Goal: Information Seeking & Learning: Learn about a topic

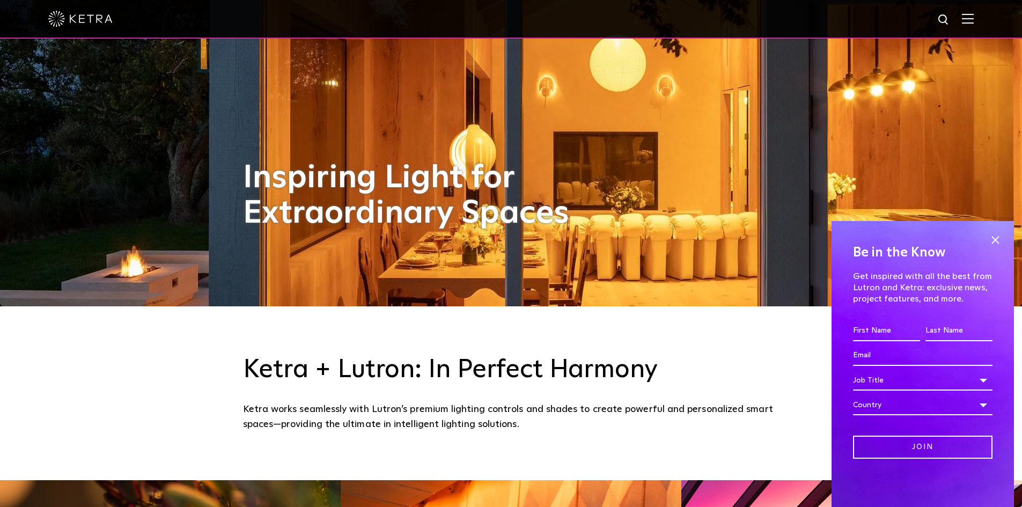
scroll to position [215, 0]
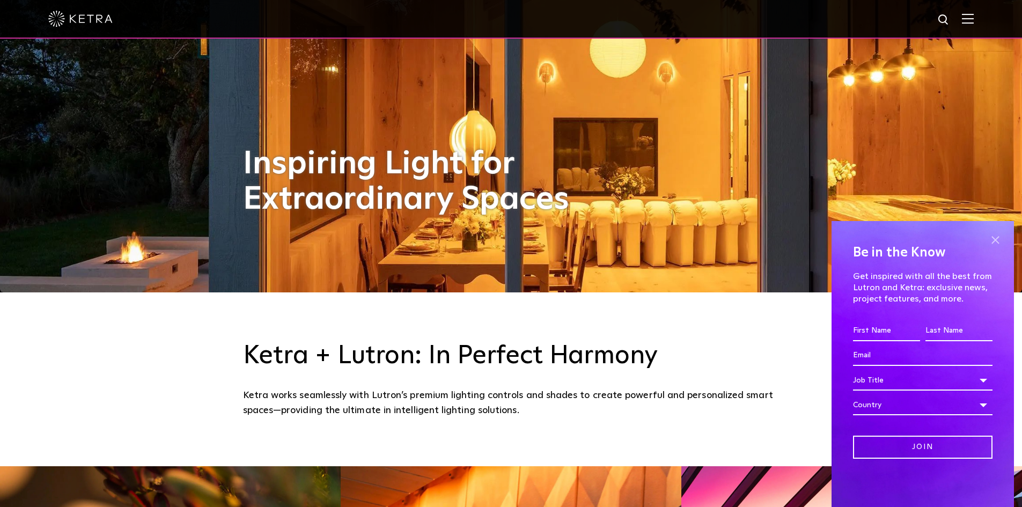
click at [996, 240] on span at bounding box center [996, 240] width 16 height 16
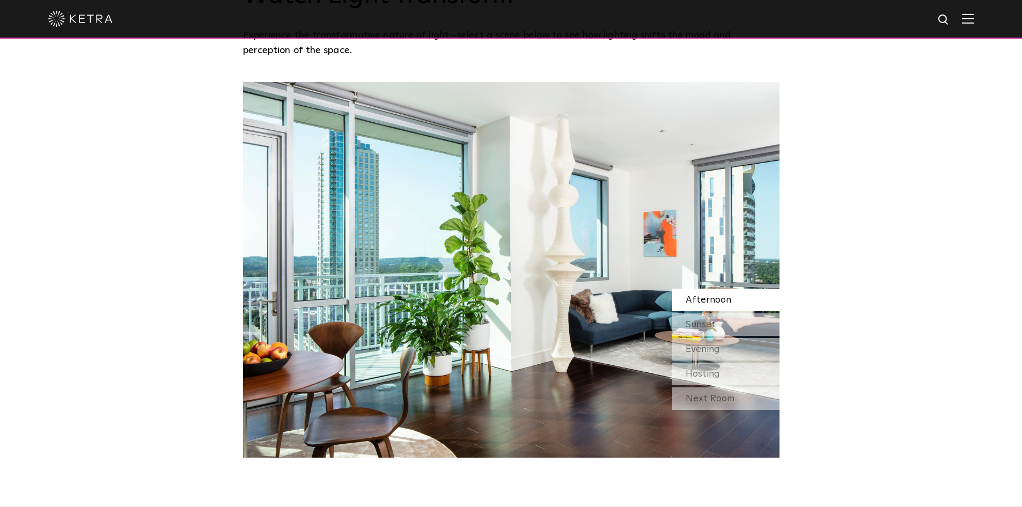
scroll to position [966, 0]
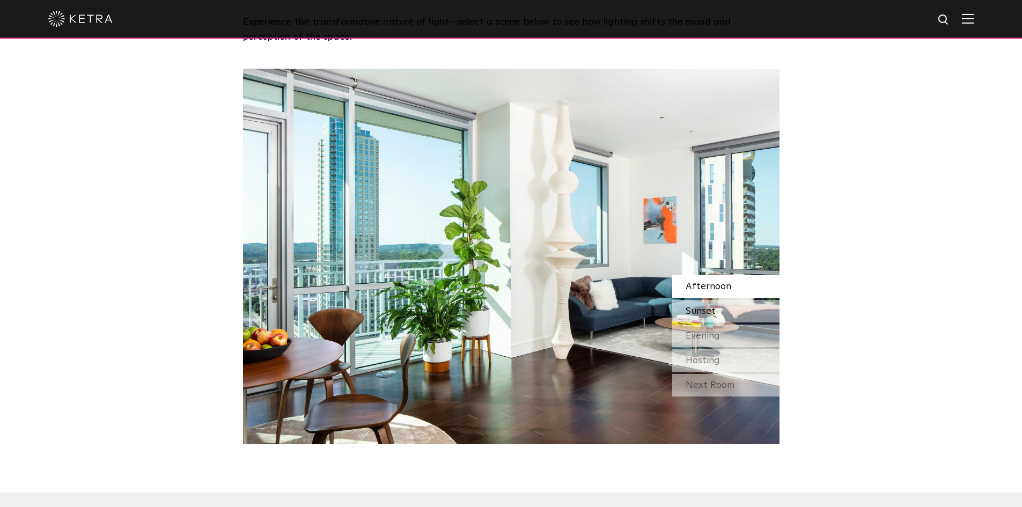
click at [707, 312] on span "Sunset" at bounding box center [701, 311] width 30 height 10
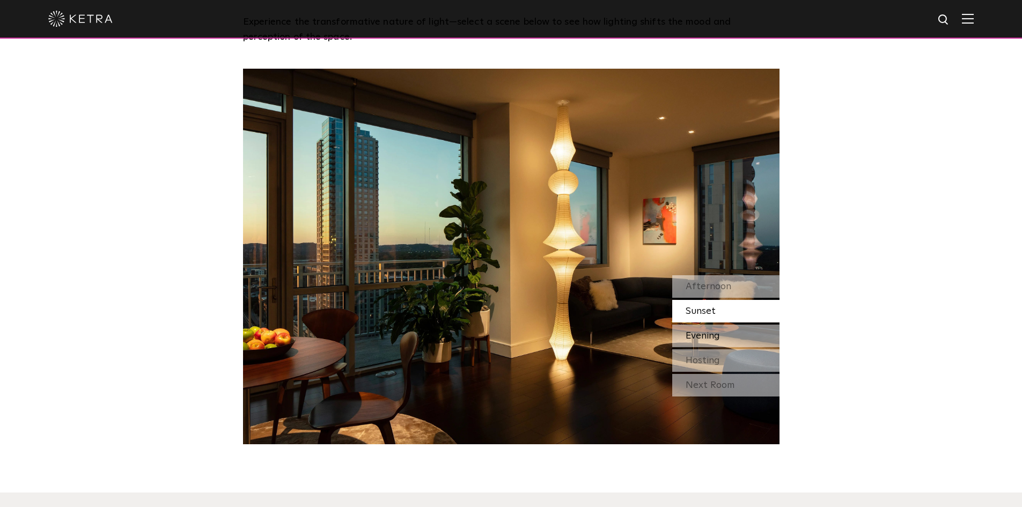
click at [708, 333] on span "Evening" at bounding box center [703, 336] width 34 height 10
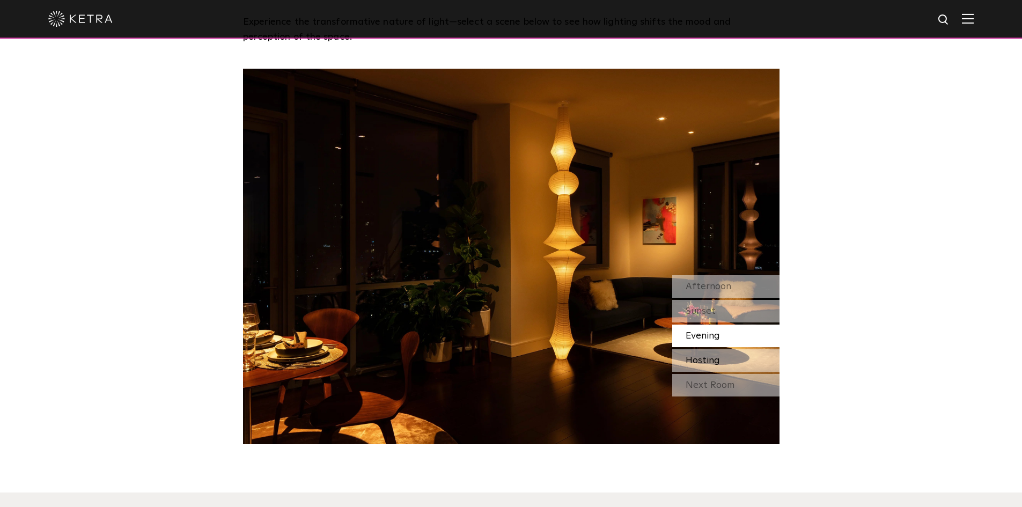
click at [716, 360] on span "Hosting" at bounding box center [703, 361] width 34 height 10
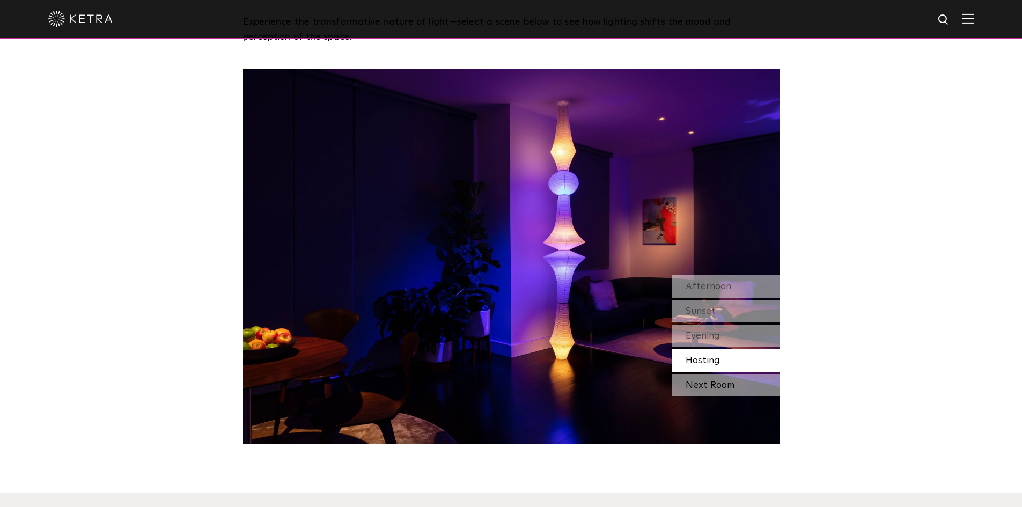
click at [727, 389] on div "Next Room" at bounding box center [725, 385] width 107 height 23
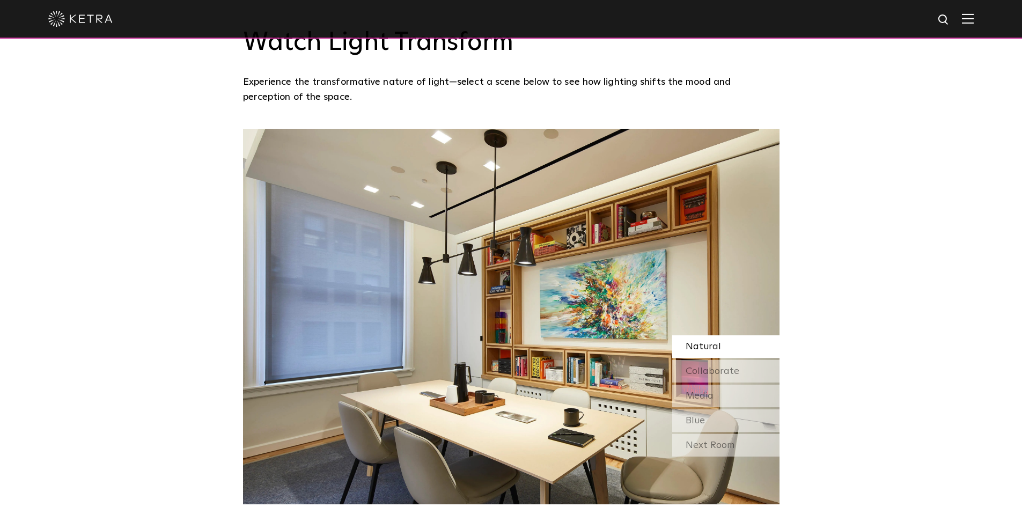
scroll to position [912, 0]
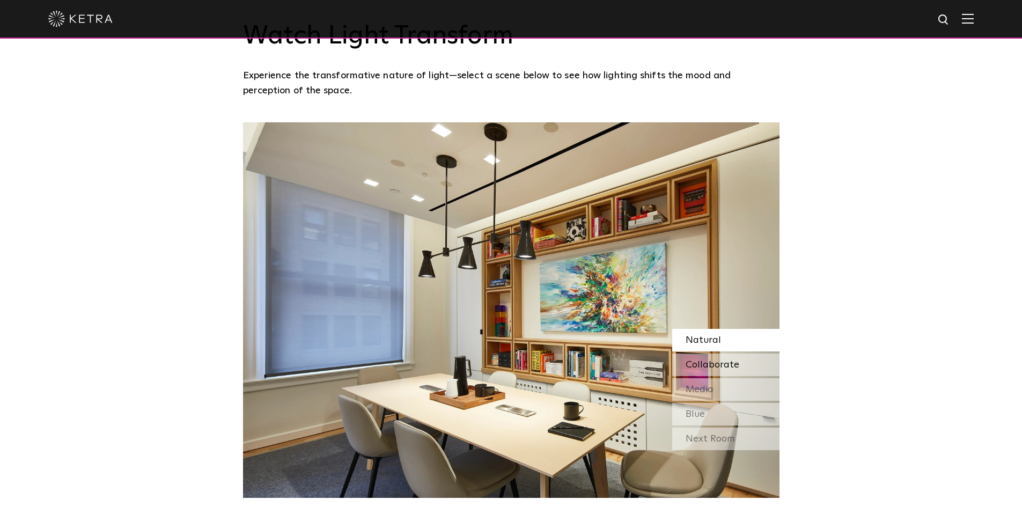
click at [714, 361] on span "Collaborate" at bounding box center [713, 365] width 54 height 10
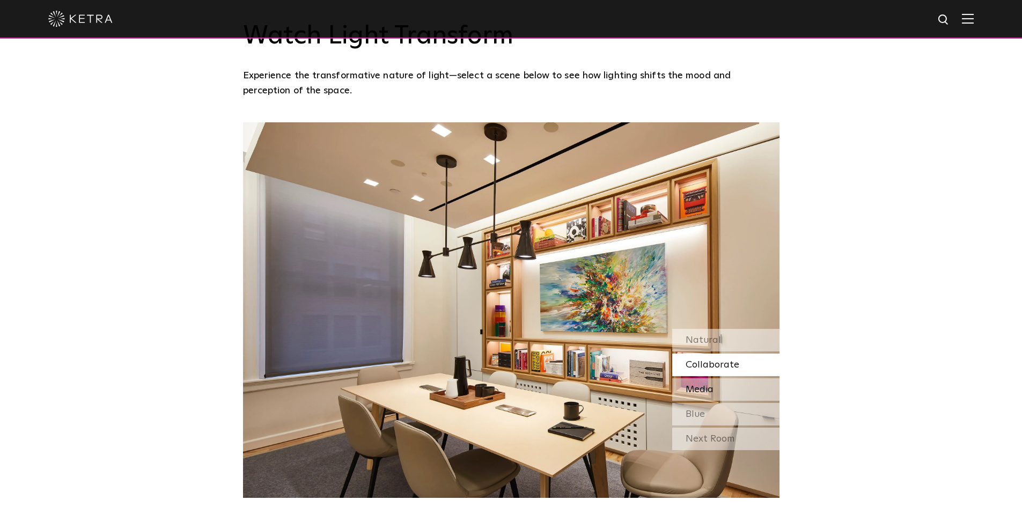
click at [729, 389] on div "Media" at bounding box center [725, 389] width 107 height 23
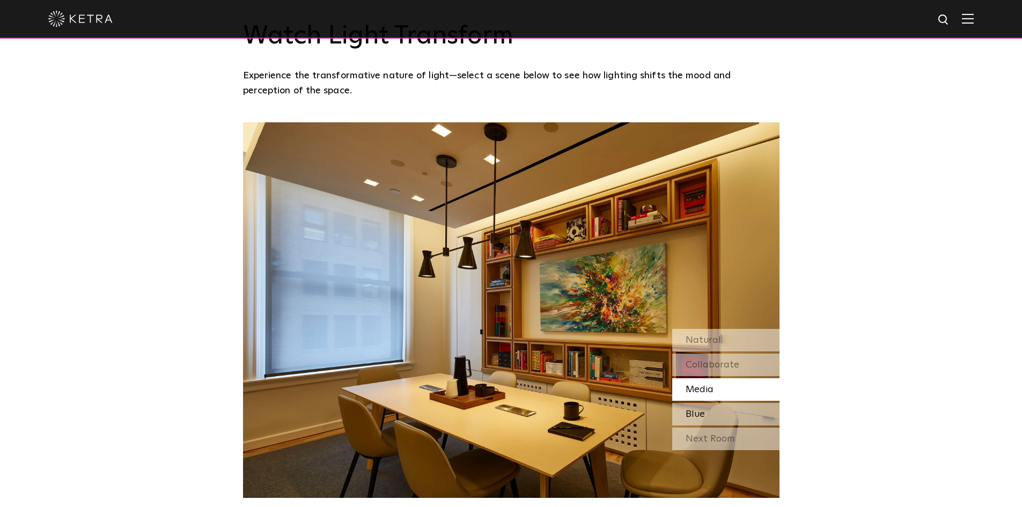
click at [729, 419] on div "Blue" at bounding box center [725, 414] width 107 height 23
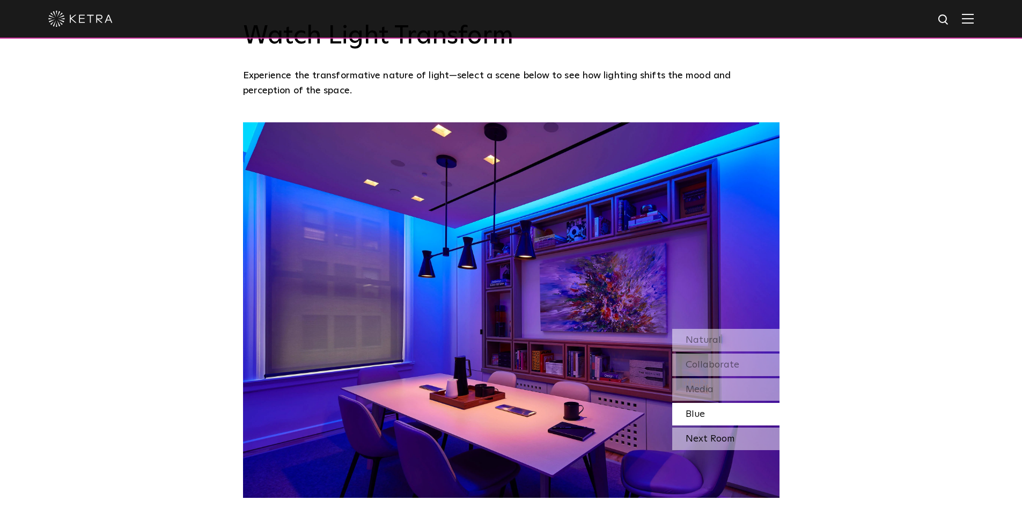
click at [729, 444] on div "Next Room" at bounding box center [725, 439] width 107 height 23
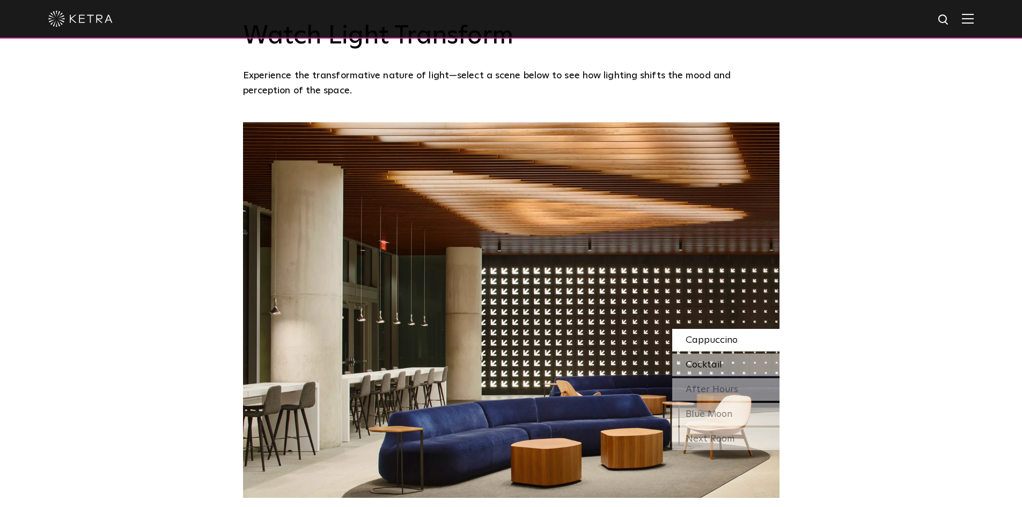
click at [718, 365] on span "Cocktail" at bounding box center [704, 365] width 36 height 10
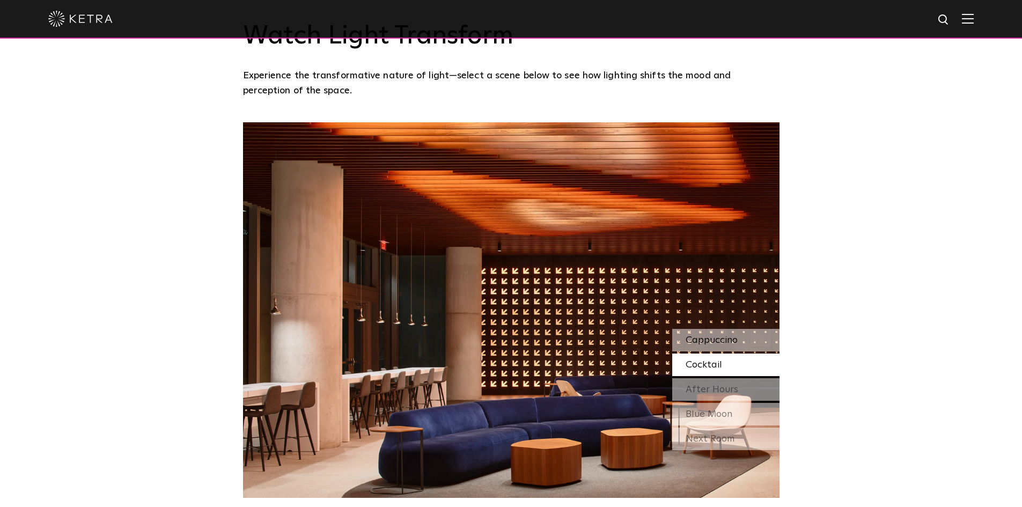
click at [718, 338] on span "Cappuccino" at bounding box center [712, 340] width 52 height 10
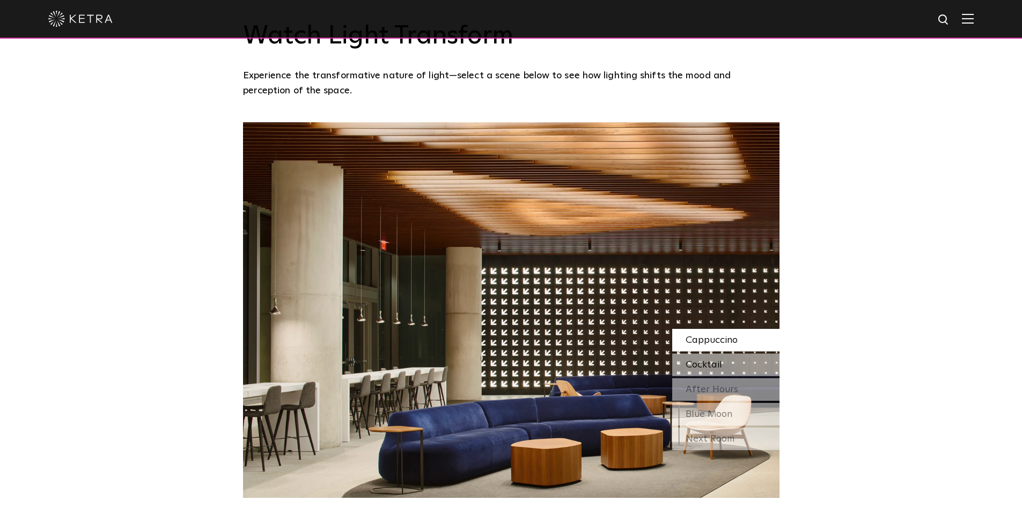
click at [723, 364] on div "Cocktail" at bounding box center [725, 365] width 107 height 23
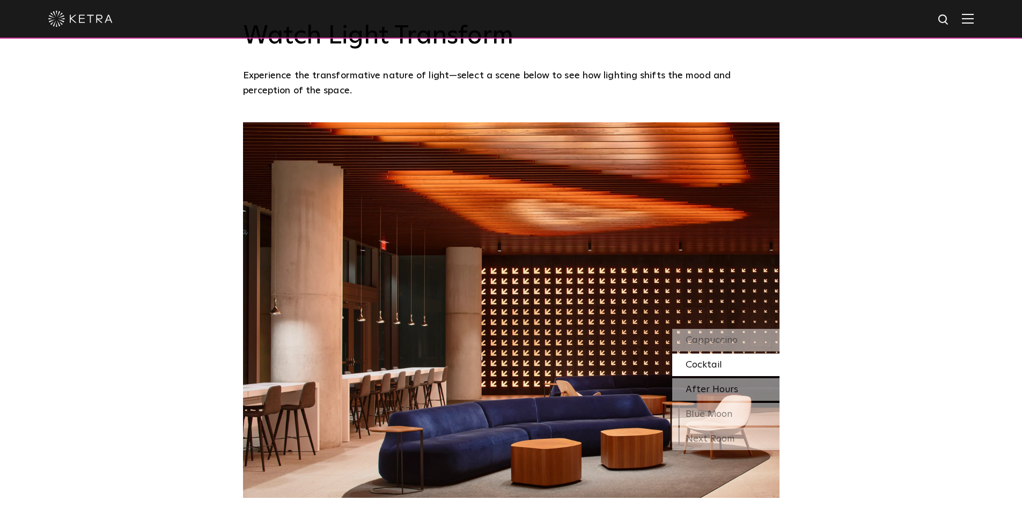
click at [754, 393] on div "After Hours" at bounding box center [725, 389] width 107 height 23
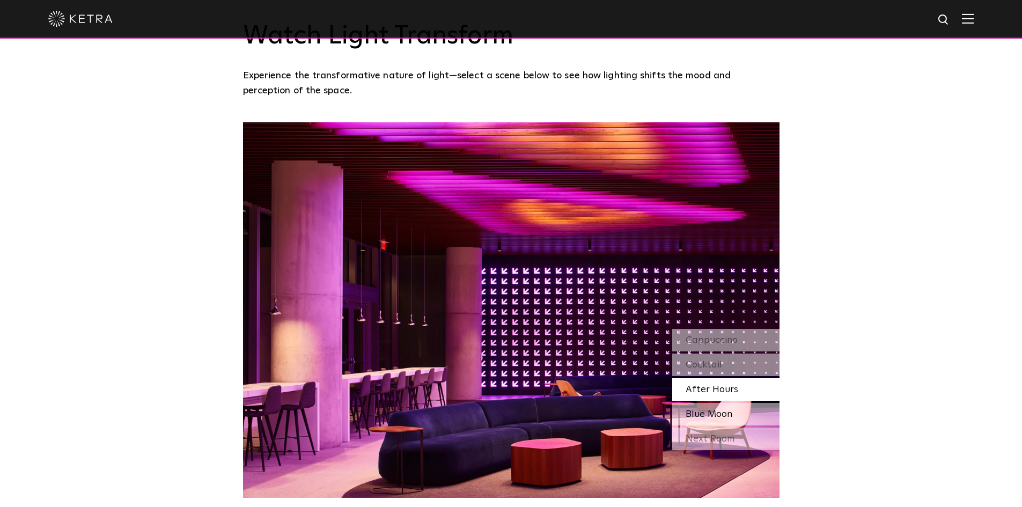
click at [722, 421] on div "Blue Moon" at bounding box center [725, 414] width 107 height 23
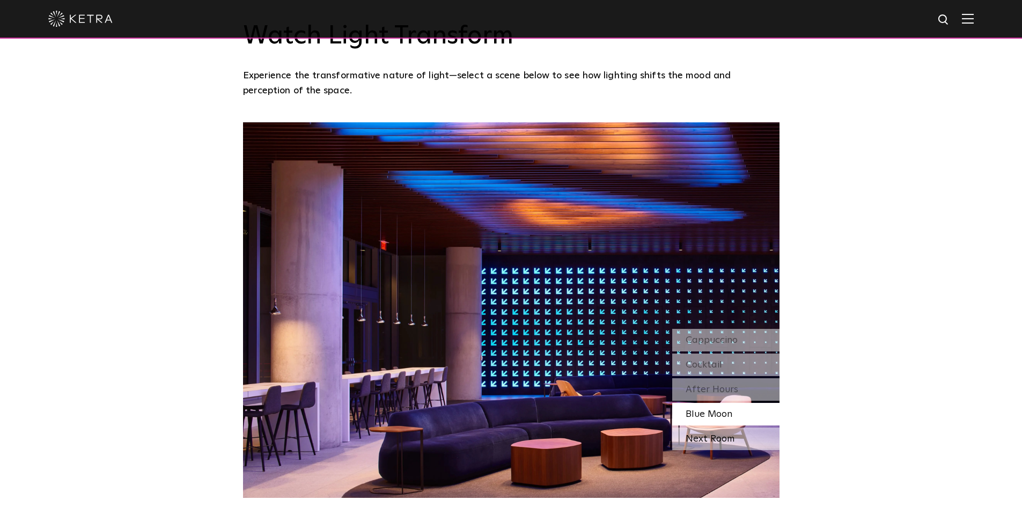
click at [728, 439] on div "Next Room" at bounding box center [725, 439] width 107 height 23
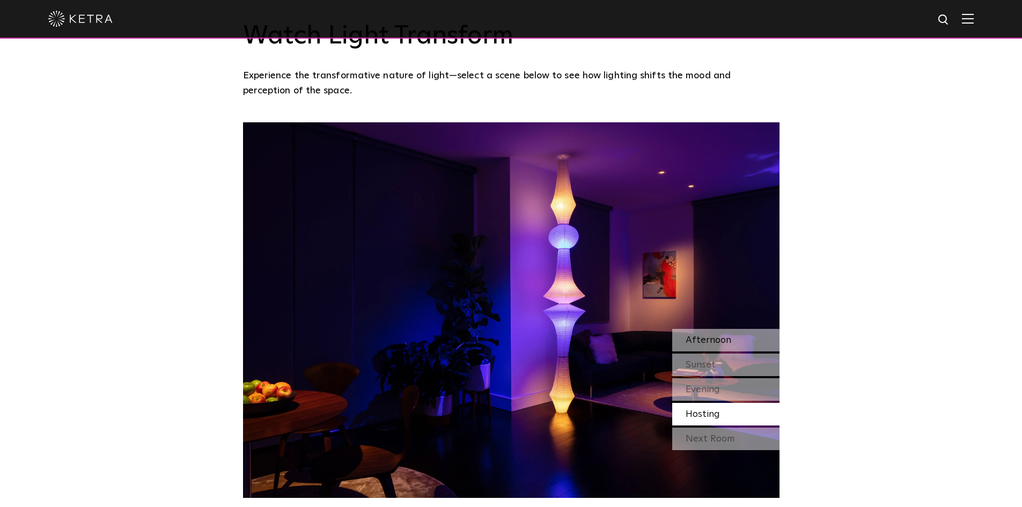
click at [726, 341] on span "Afternoon" at bounding box center [709, 340] width 46 height 10
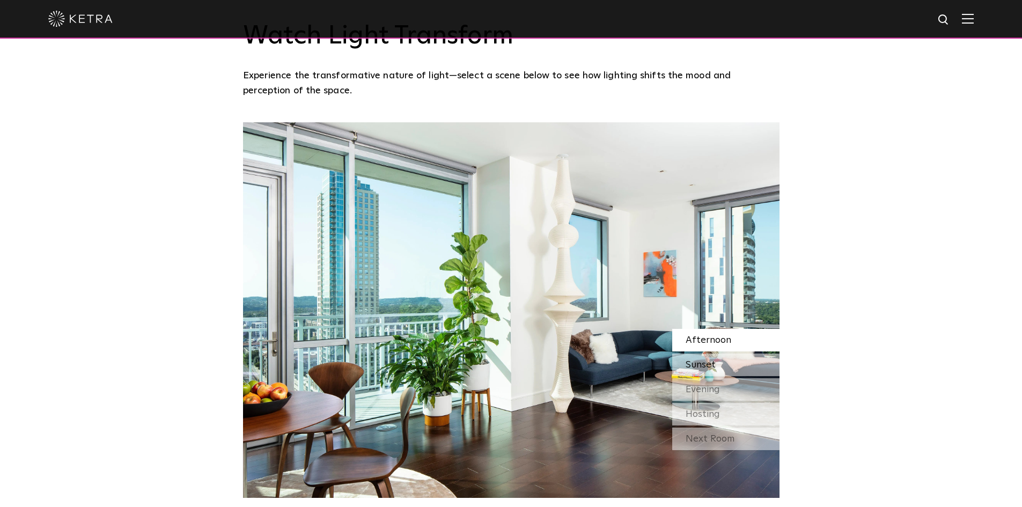
click at [714, 368] on span "Sunset" at bounding box center [701, 365] width 30 height 10
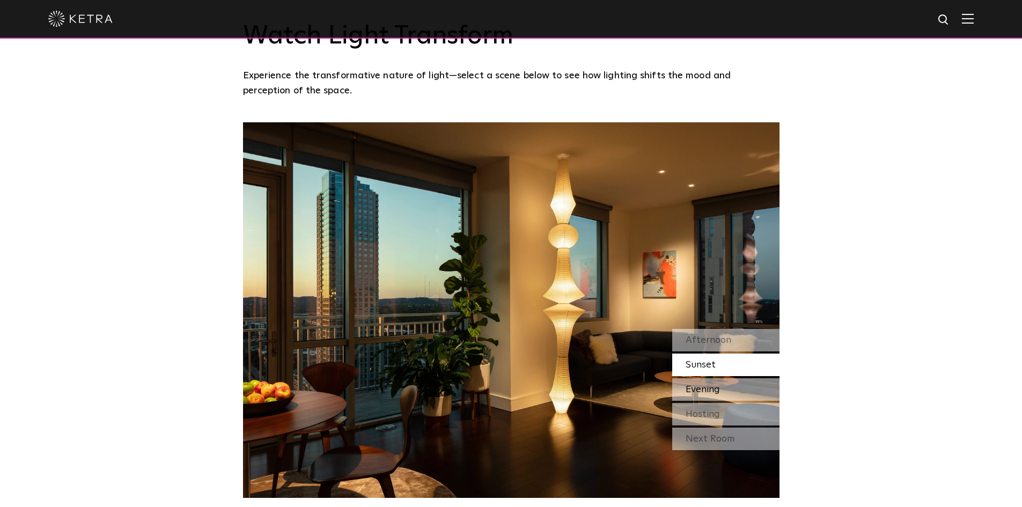
click at [715, 393] on span "Evening" at bounding box center [703, 390] width 34 height 10
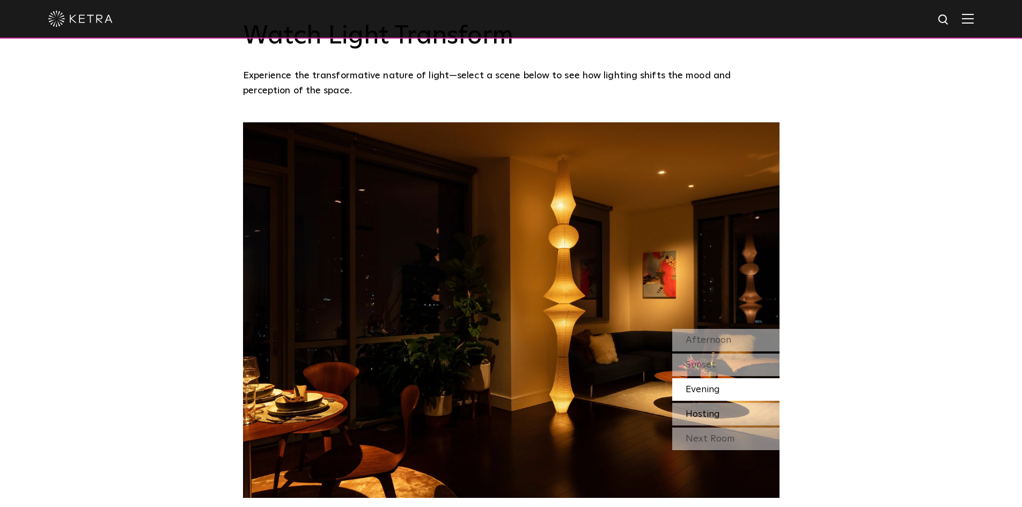
click at [719, 418] on span "Hosting" at bounding box center [703, 415] width 34 height 10
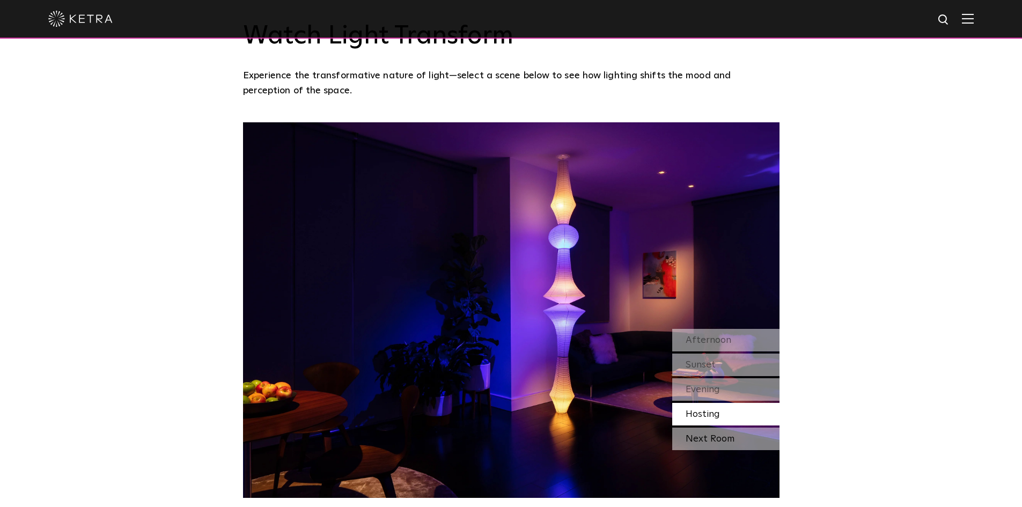
click at [708, 435] on div "Next Room" at bounding box center [725, 439] width 107 height 23
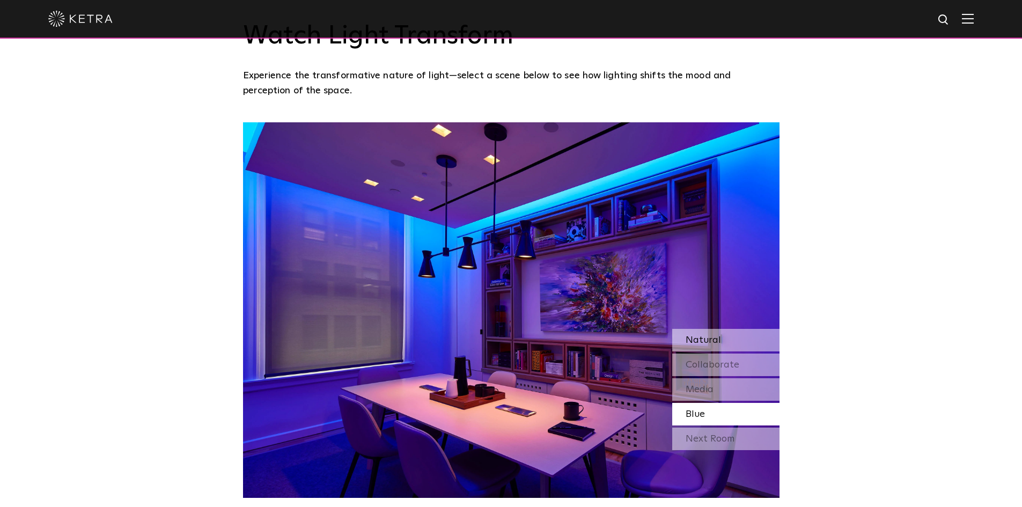
click at [718, 339] on span "Natural" at bounding box center [703, 340] width 35 height 10
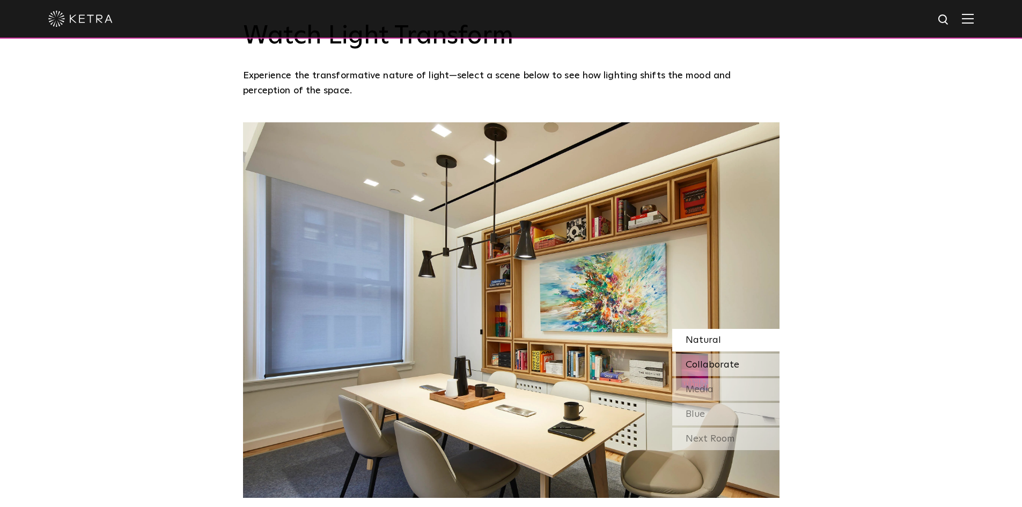
click at [728, 370] on span "Collaborate" at bounding box center [713, 365] width 54 height 10
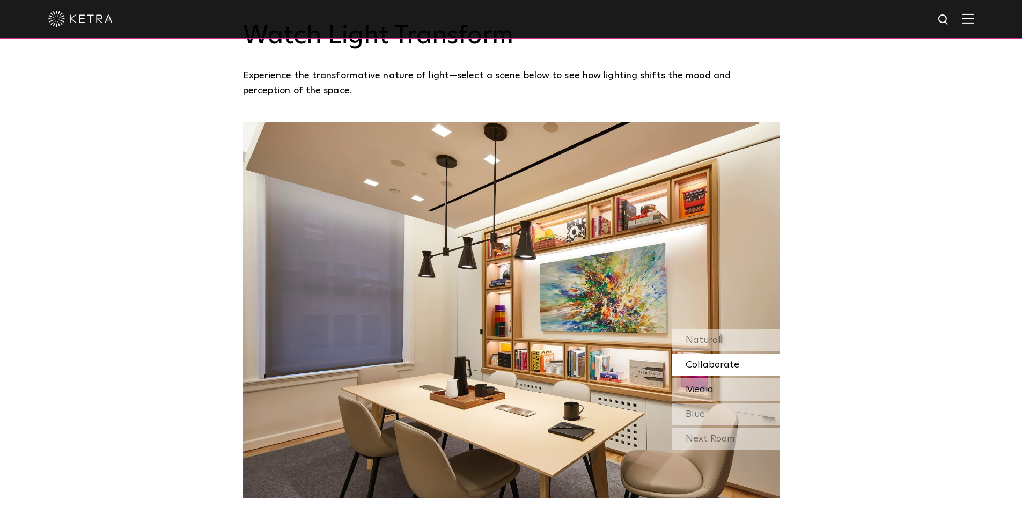
click at [736, 390] on div "Media" at bounding box center [725, 389] width 107 height 23
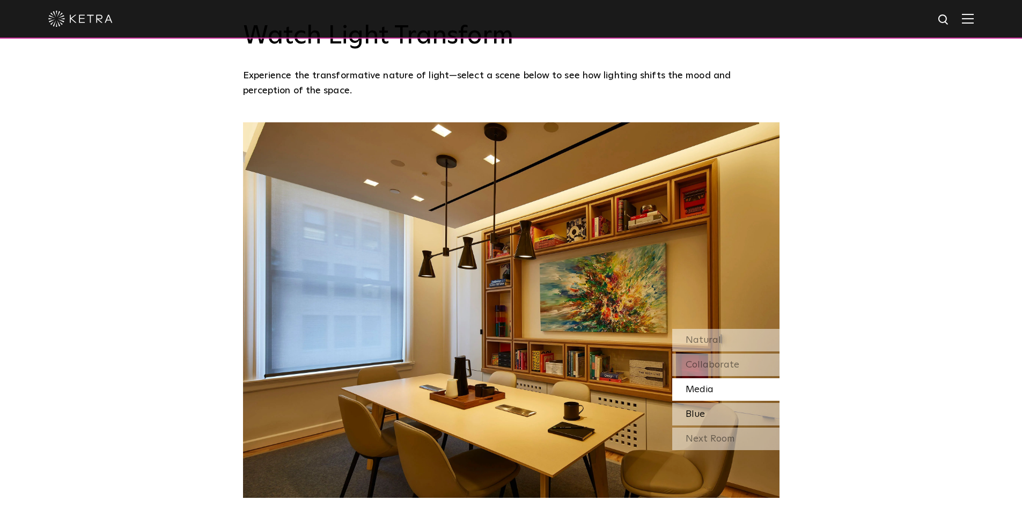
click at [722, 409] on div "Blue" at bounding box center [725, 414] width 107 height 23
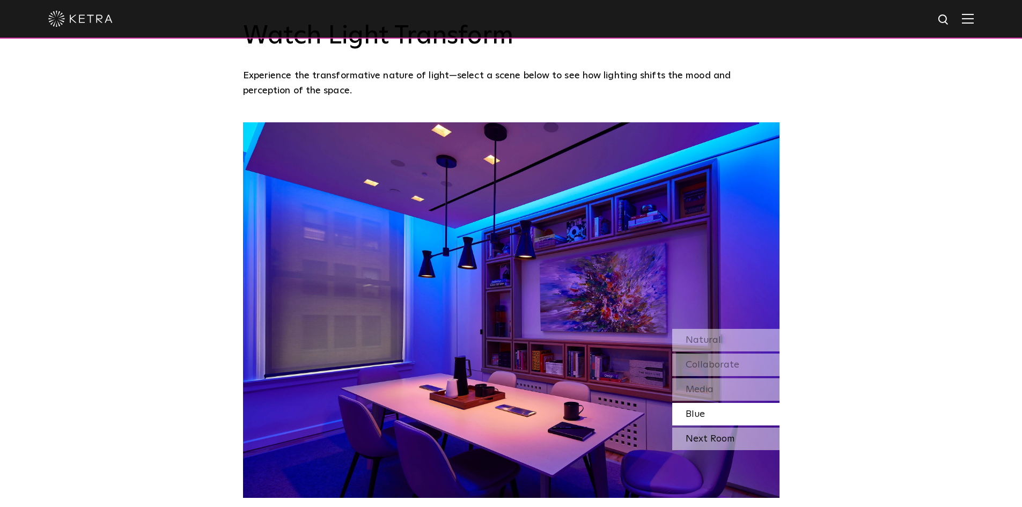
click at [740, 438] on div "Next Room" at bounding box center [725, 439] width 107 height 23
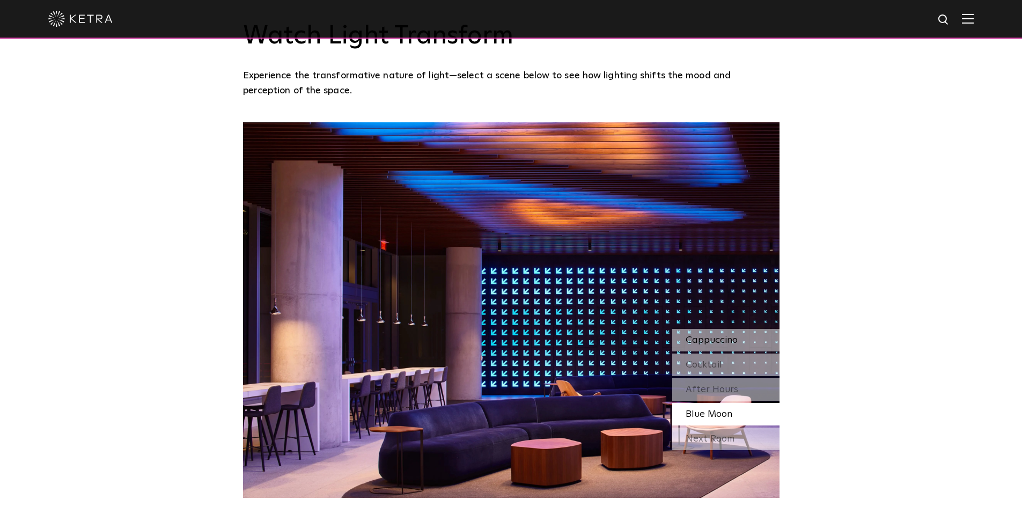
click at [722, 331] on div "Cappuccino" at bounding box center [725, 340] width 107 height 23
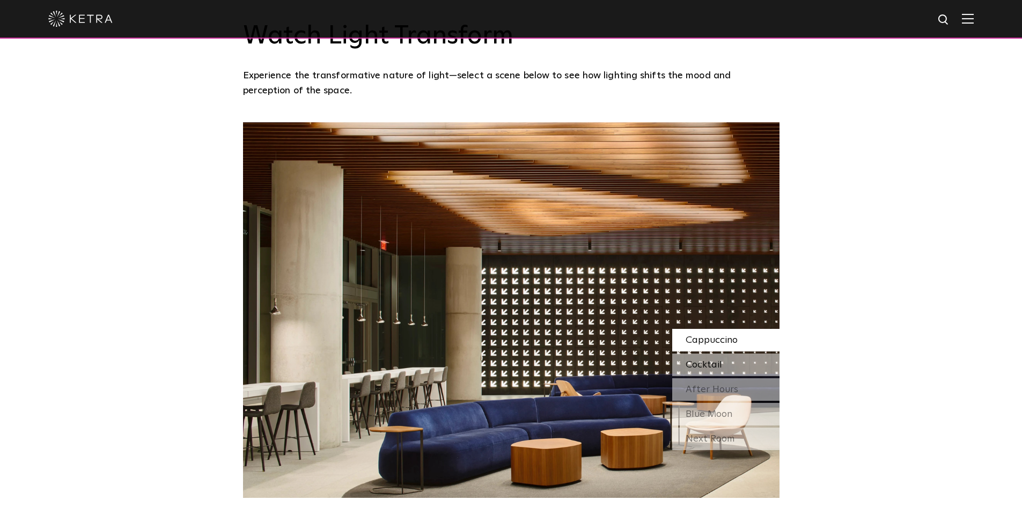
click at [729, 358] on div "Cocktail" at bounding box center [725, 365] width 107 height 23
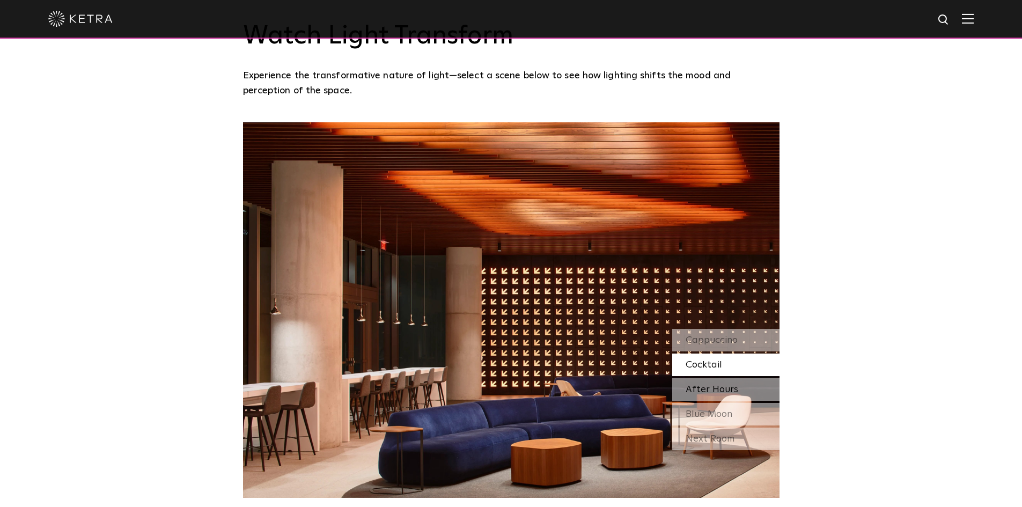
click at [731, 381] on div "After Hours" at bounding box center [725, 389] width 107 height 23
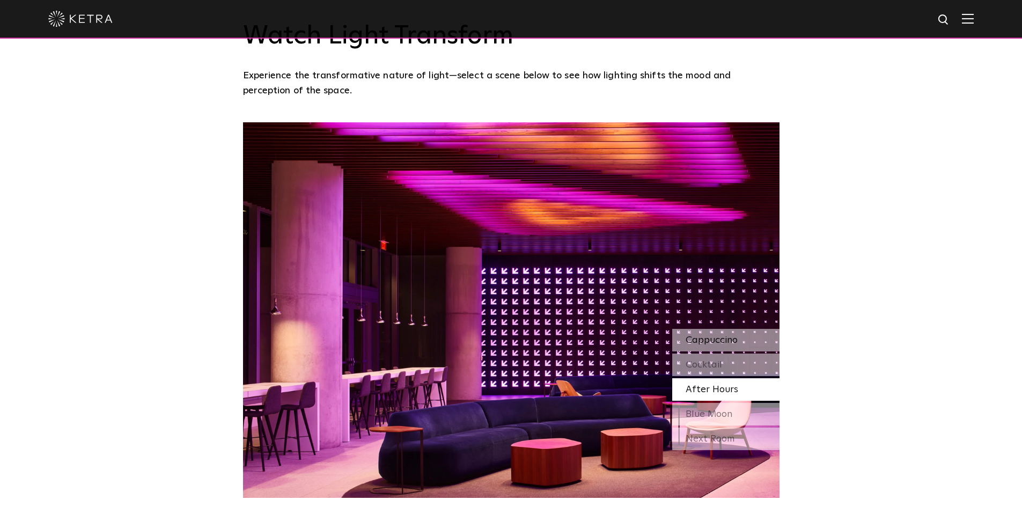
click at [726, 341] on span "Cappuccino" at bounding box center [712, 340] width 52 height 10
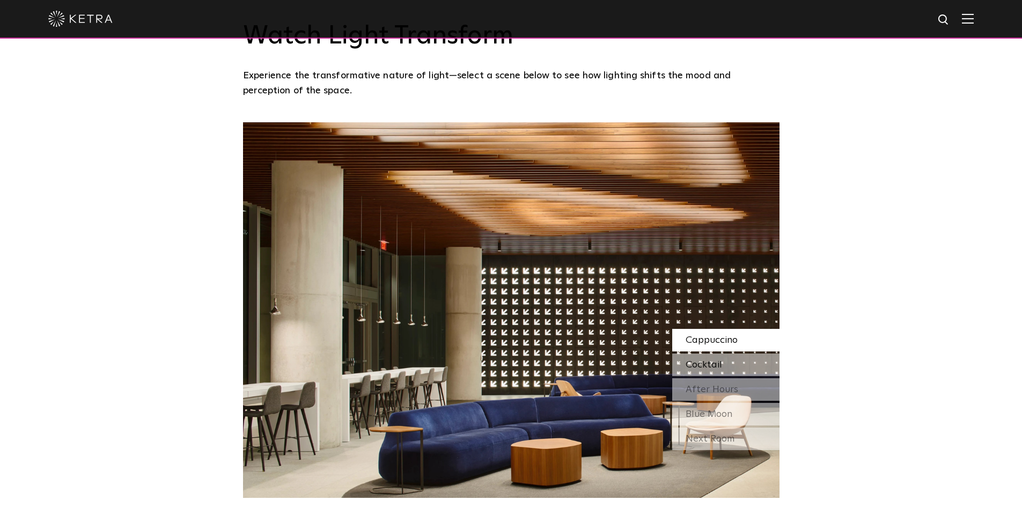
click at [726, 368] on div "Cocktail" at bounding box center [725, 365] width 107 height 23
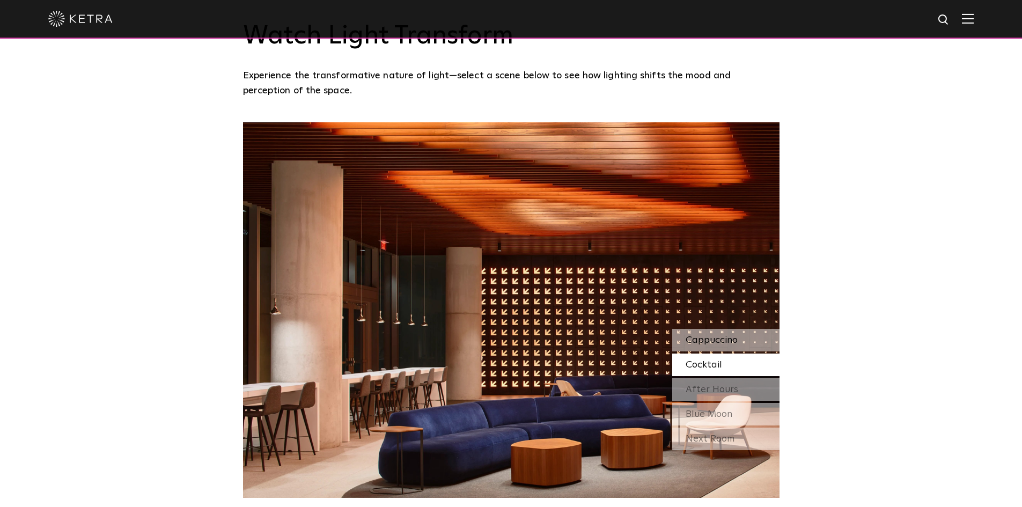
click at [716, 335] on span "Cappuccino" at bounding box center [712, 340] width 52 height 10
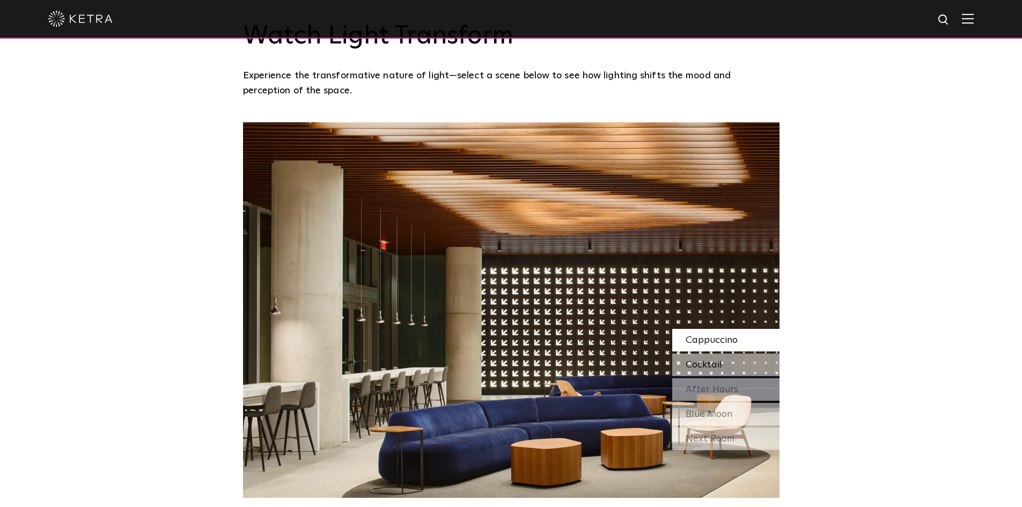
click at [718, 363] on span "Cocktail" at bounding box center [704, 365] width 36 height 10
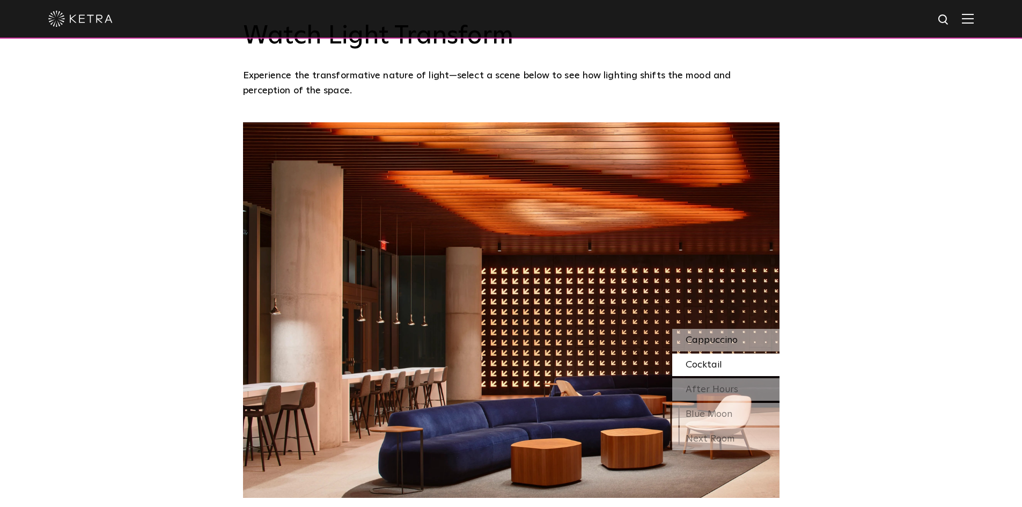
click at [720, 344] on span "Cappuccino" at bounding box center [712, 340] width 52 height 10
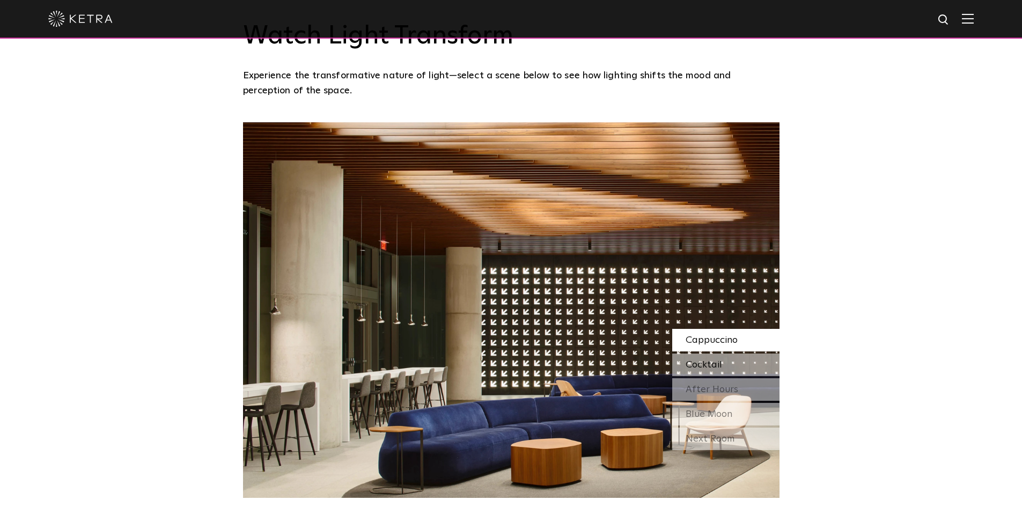
click at [718, 365] on span "Cocktail" at bounding box center [704, 365] width 36 height 10
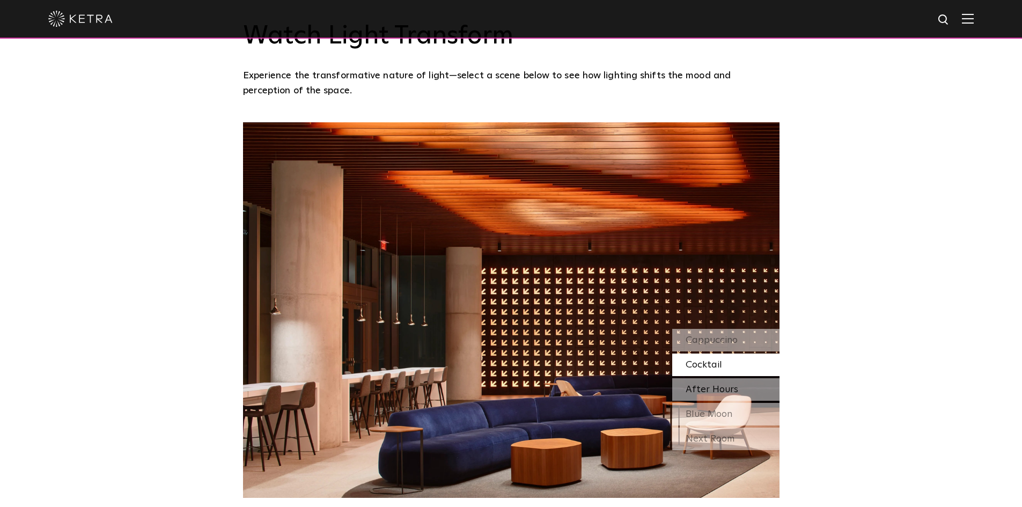
click at [719, 386] on span "After Hours" at bounding box center [712, 390] width 53 height 10
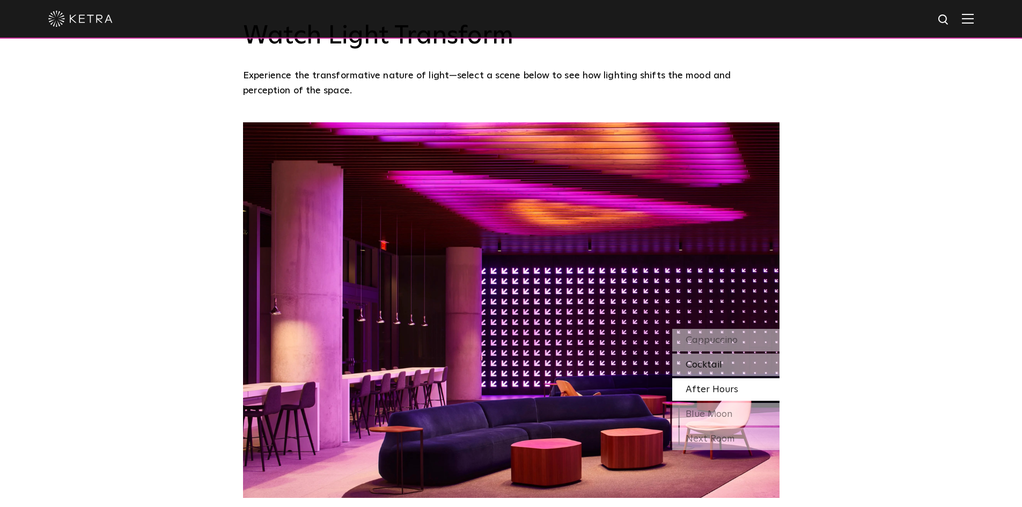
click at [711, 366] on span "Cocktail" at bounding box center [704, 365] width 36 height 10
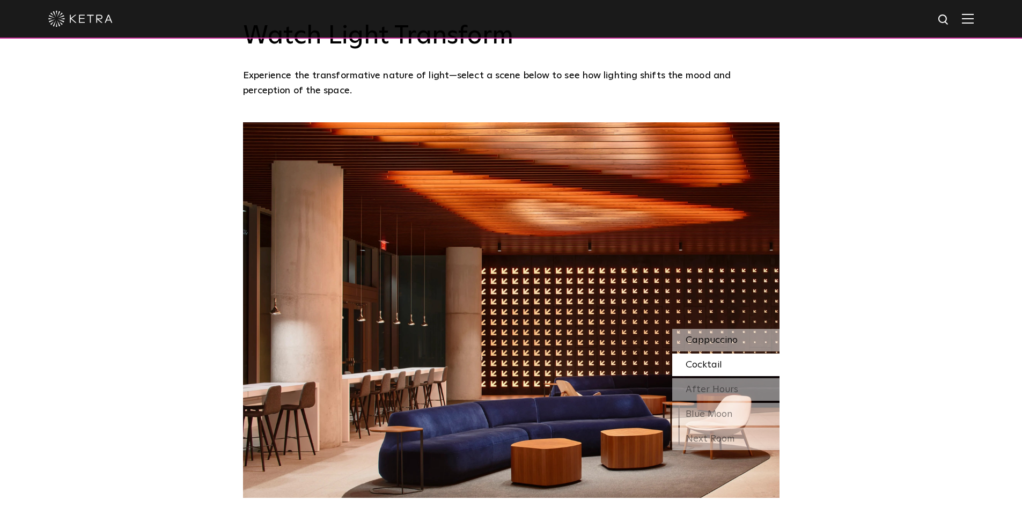
click at [707, 338] on span "Cappuccino" at bounding box center [712, 340] width 52 height 10
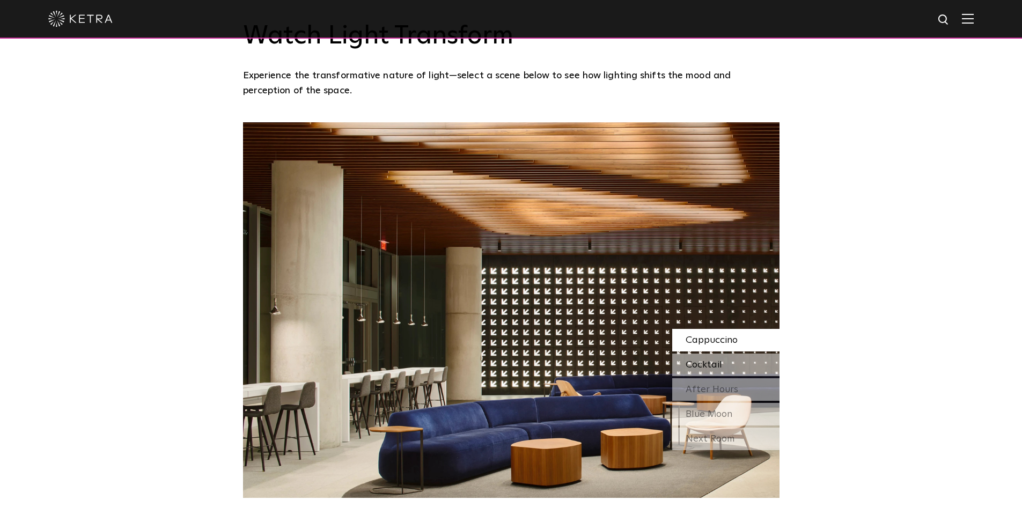
click at [711, 368] on span "Cocktail" at bounding box center [704, 365] width 36 height 10
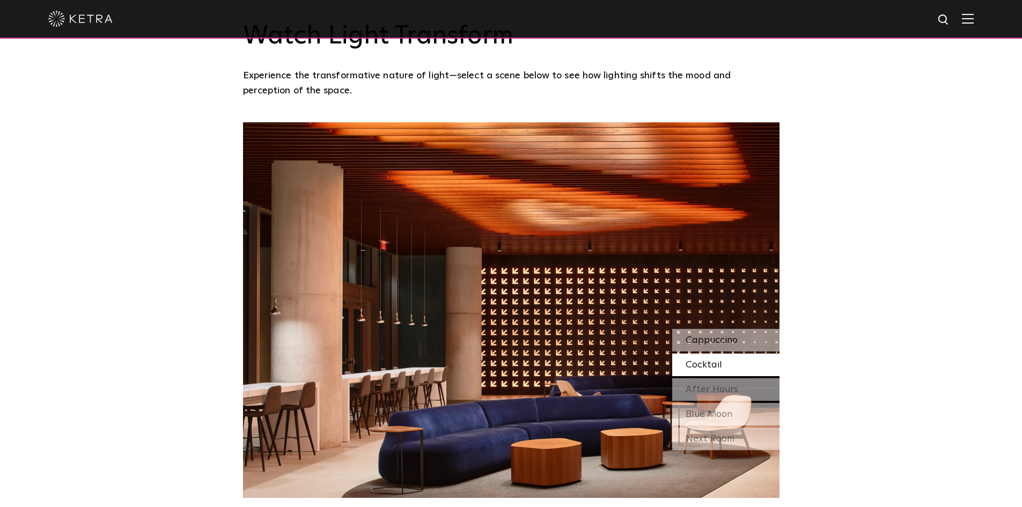
click at [716, 341] on span "Cappuccino" at bounding box center [712, 340] width 52 height 10
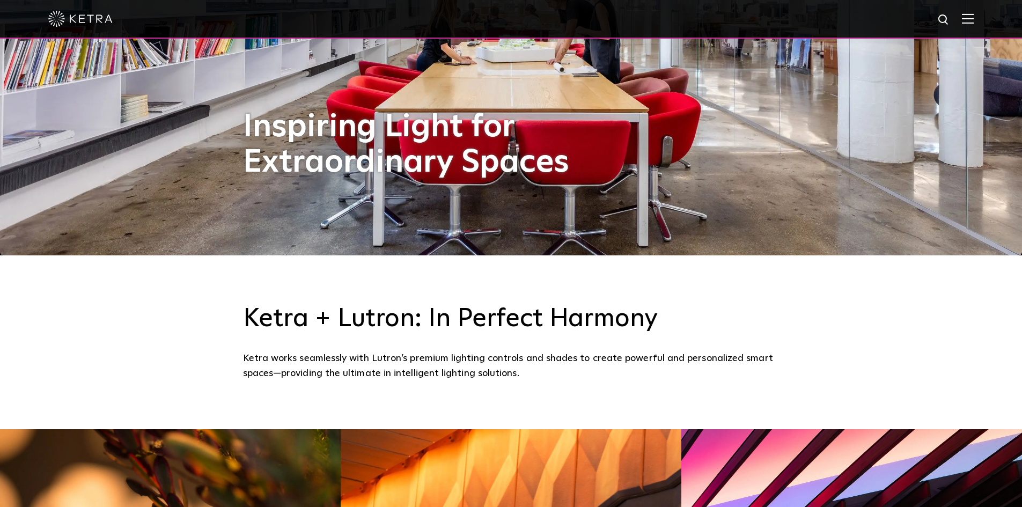
scroll to position [483, 0]
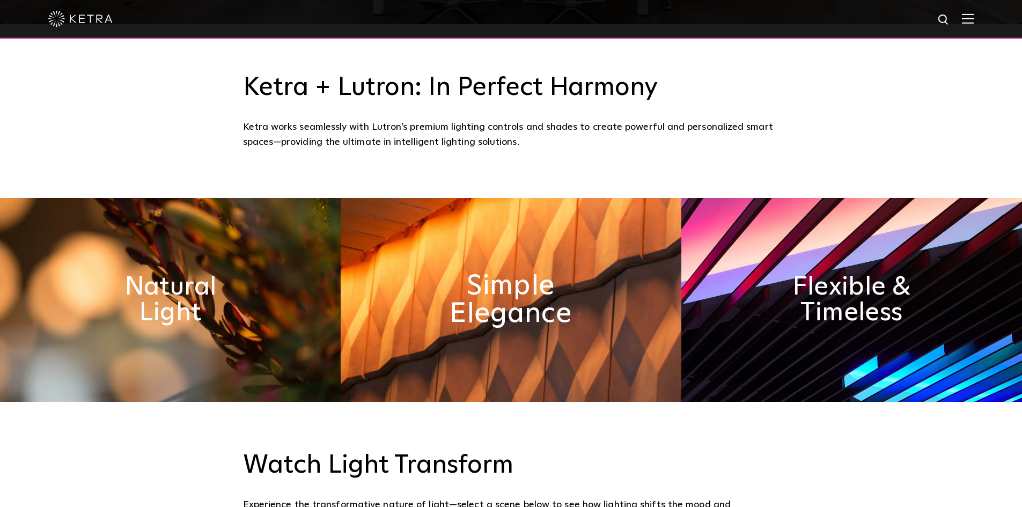
click at [513, 307] on h2 "Simple Elegance" at bounding box center [511, 300] width 176 height 56
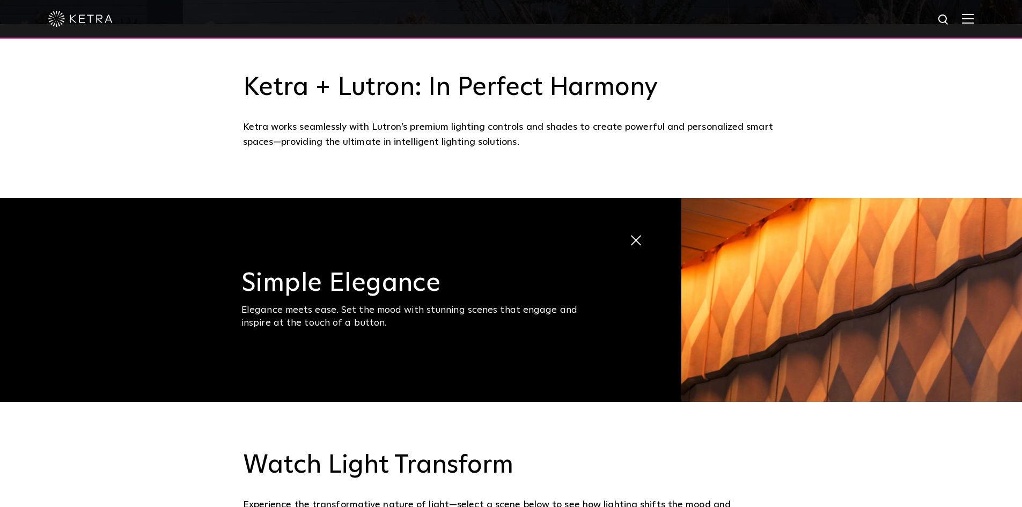
click at [630, 232] on span at bounding box center [630, 232] width 0 height 0
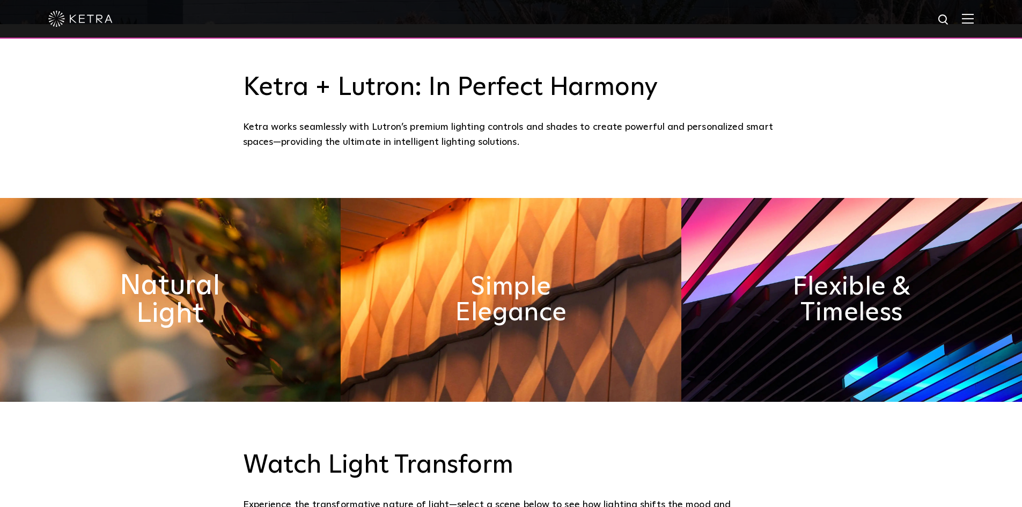
click at [184, 292] on h2 "Natural Light" at bounding box center [171, 300] width 176 height 56
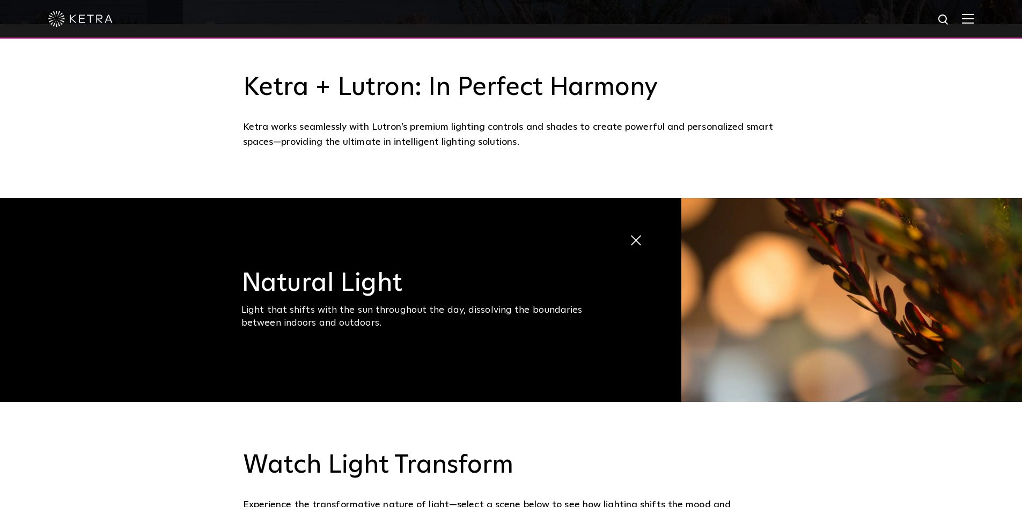
click at [644, 246] on span at bounding box center [639, 241] width 18 height 18
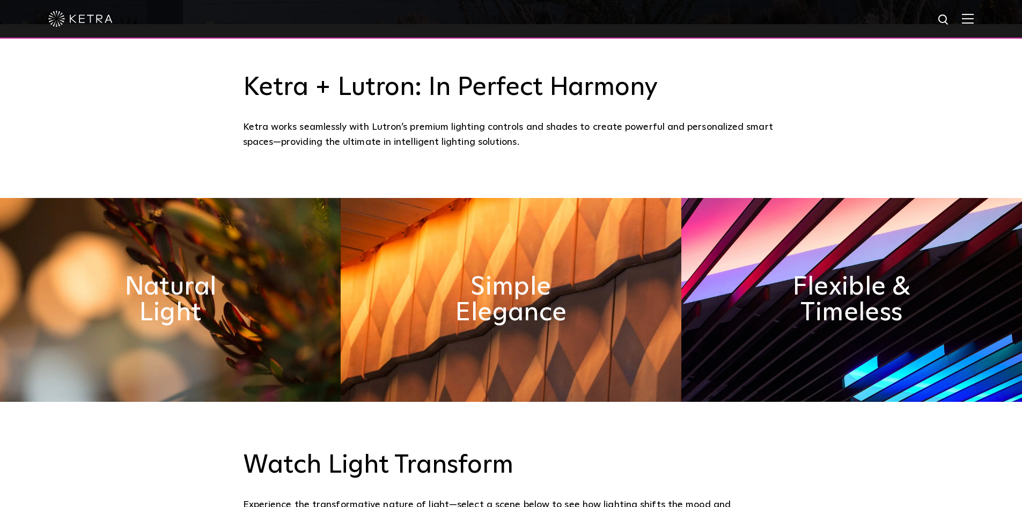
click at [923, 313] on img at bounding box center [852, 300] width 341 height 204
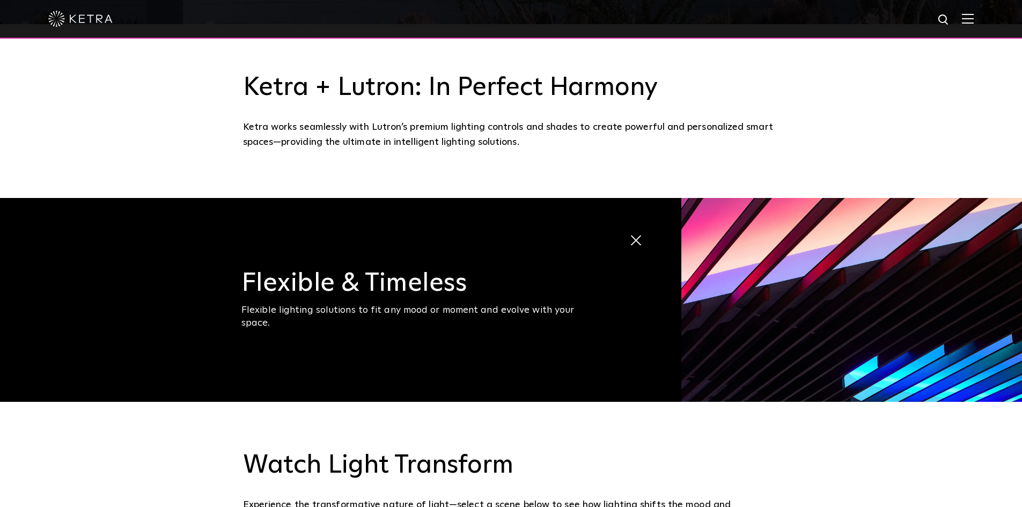
click at [640, 244] on span at bounding box center [639, 241] width 18 height 18
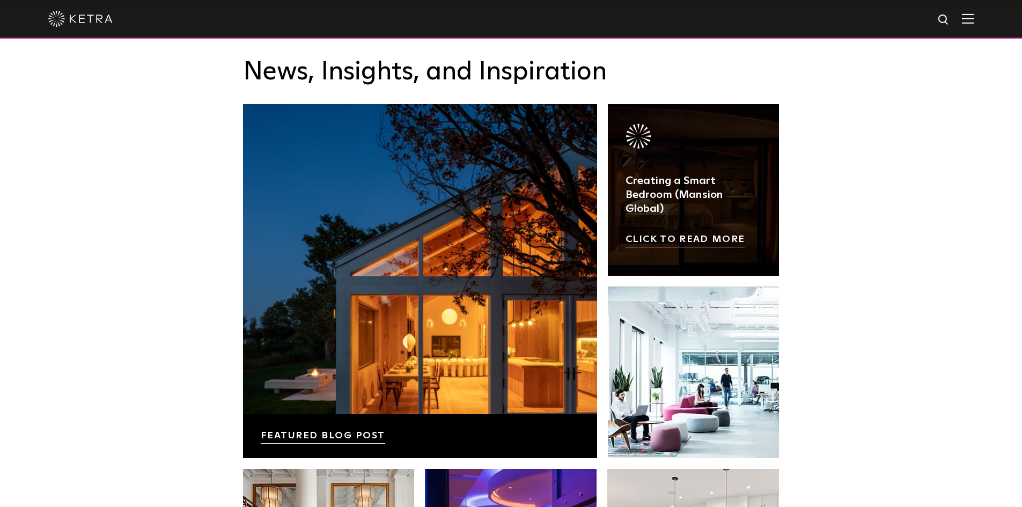
scroll to position [1717, 0]
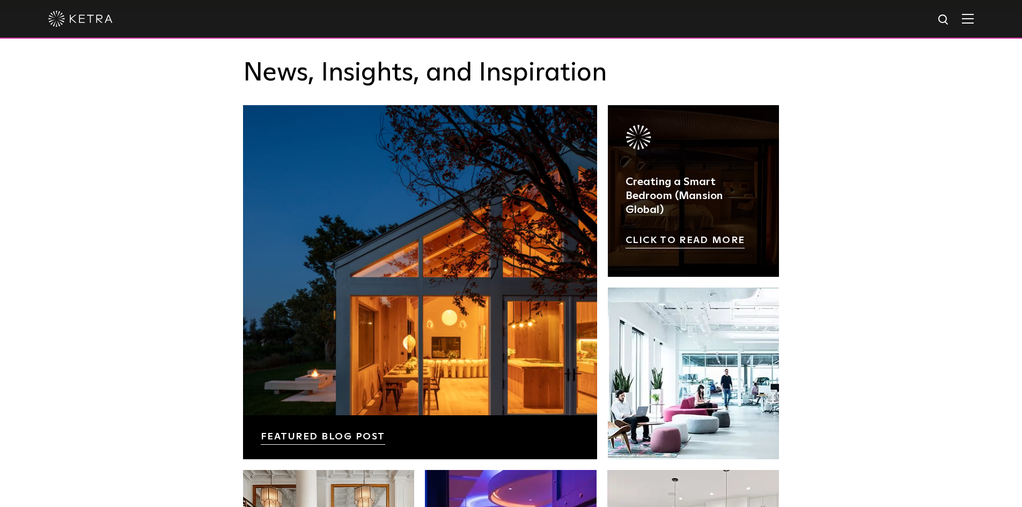
click at [762, 226] on link at bounding box center [694, 191] width 172 height 172
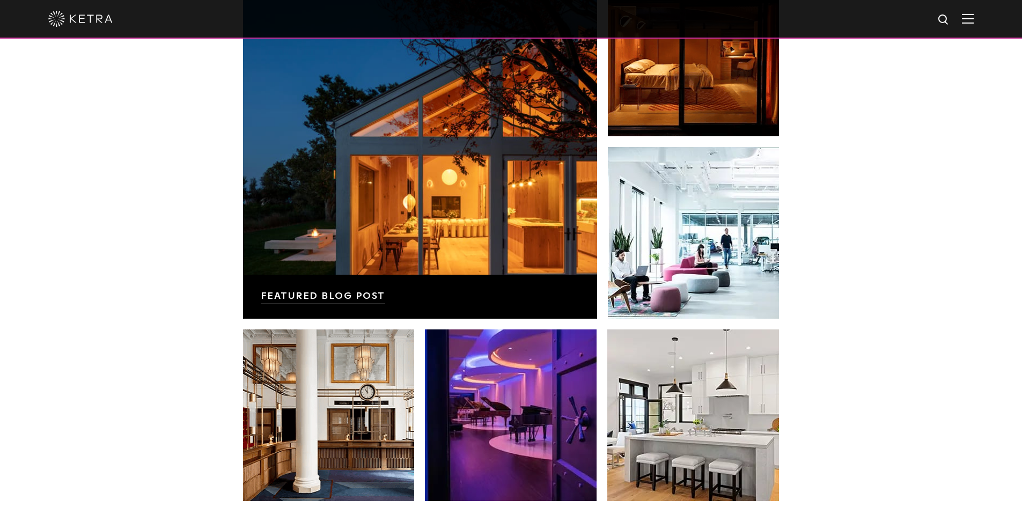
scroll to position [1610, 0]
